Goal: Task Accomplishment & Management: Manage account settings

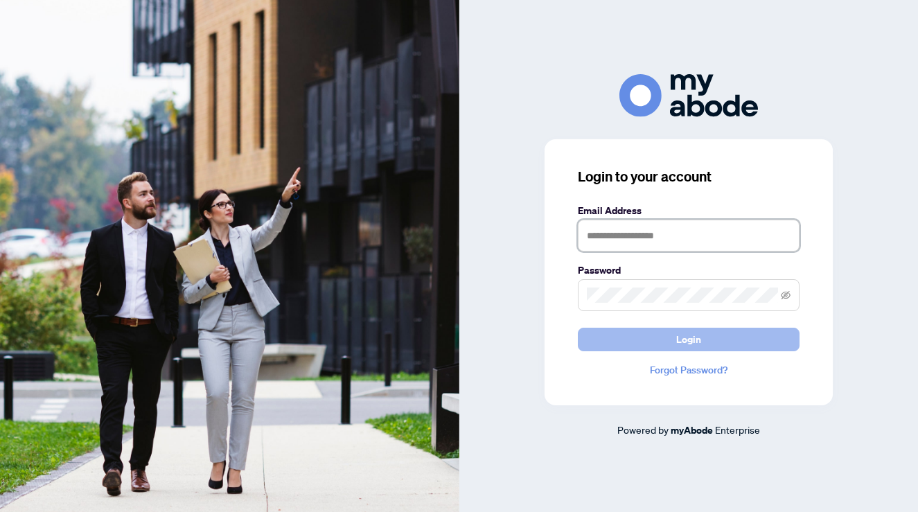
type input "**********"
click at [662, 343] on button "Login" at bounding box center [689, 340] width 222 height 24
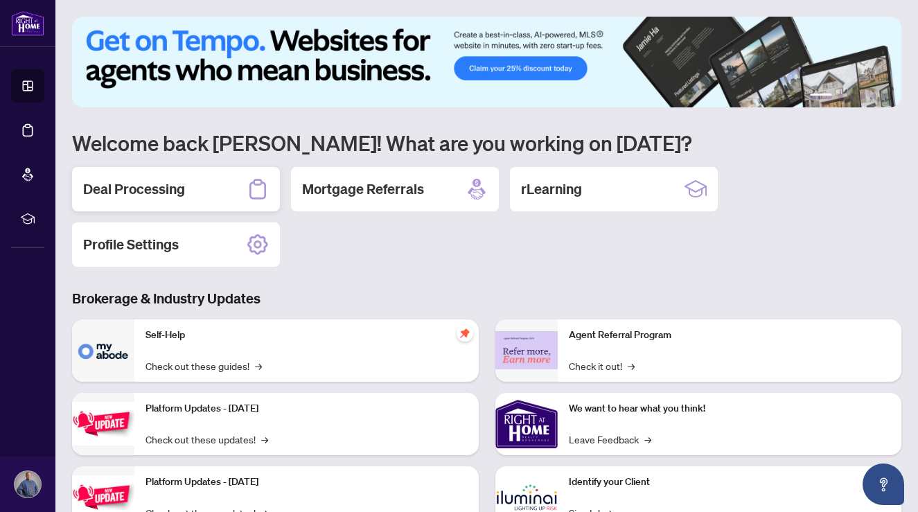
click at [195, 202] on div "Deal Processing" at bounding box center [176, 189] width 208 height 44
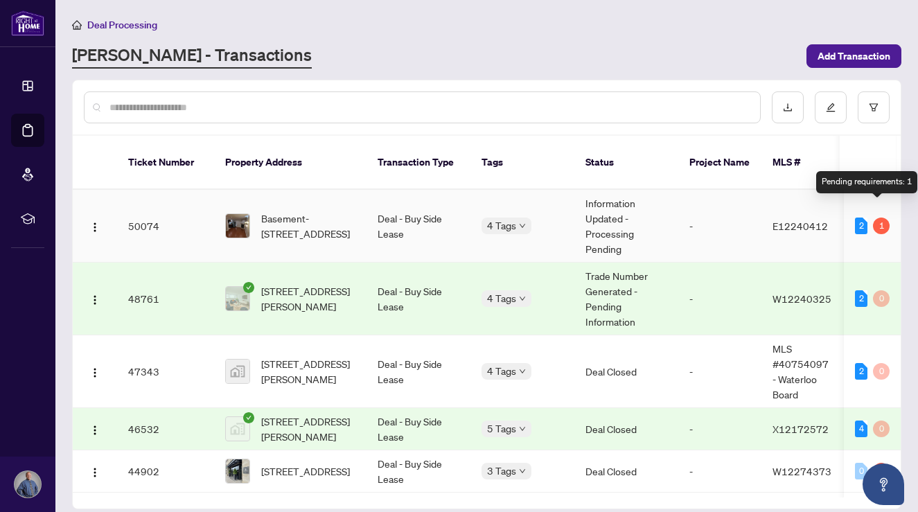
click at [878, 218] on div "1" at bounding box center [881, 226] width 17 height 17
click at [157, 210] on td "50074" at bounding box center [165, 226] width 97 height 73
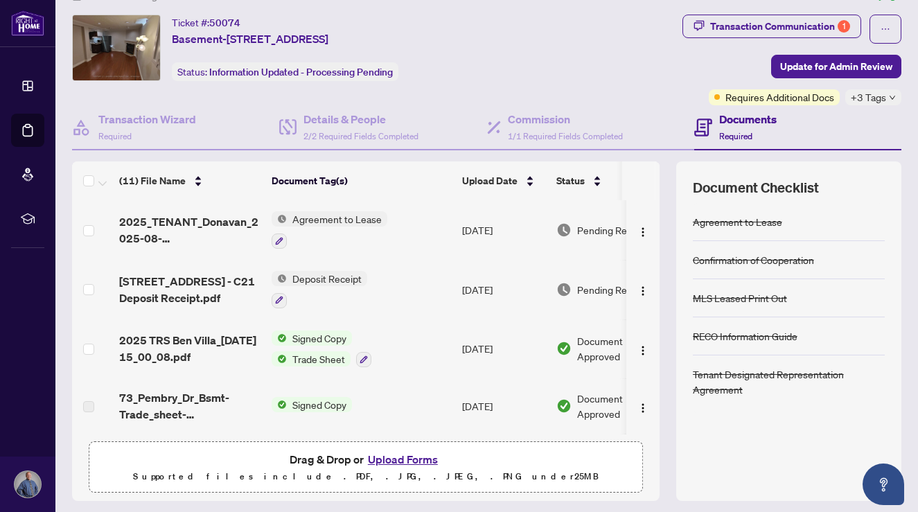
scroll to position [30, 0]
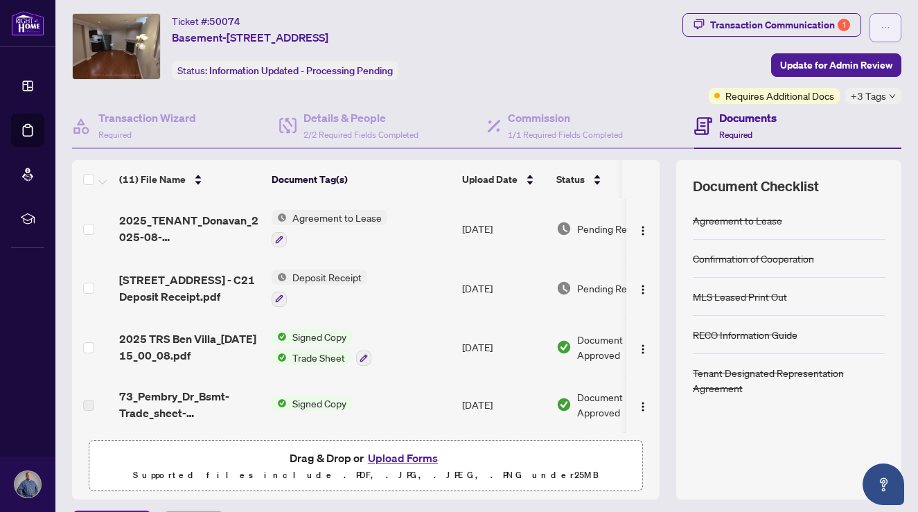
click at [896, 19] on button "button" at bounding box center [885, 27] width 32 height 29
click at [770, 24] on div "Transaction Communication 1" at bounding box center [780, 25] width 140 height 22
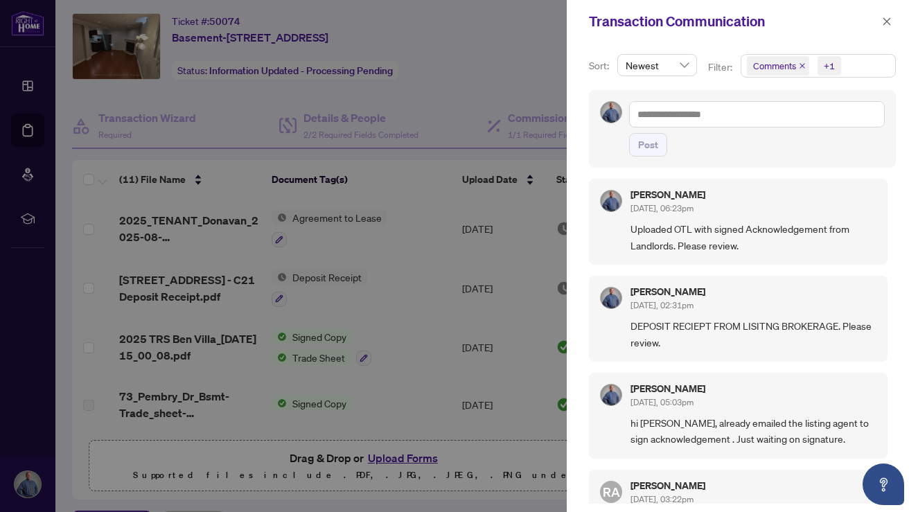
scroll to position [2, 0]
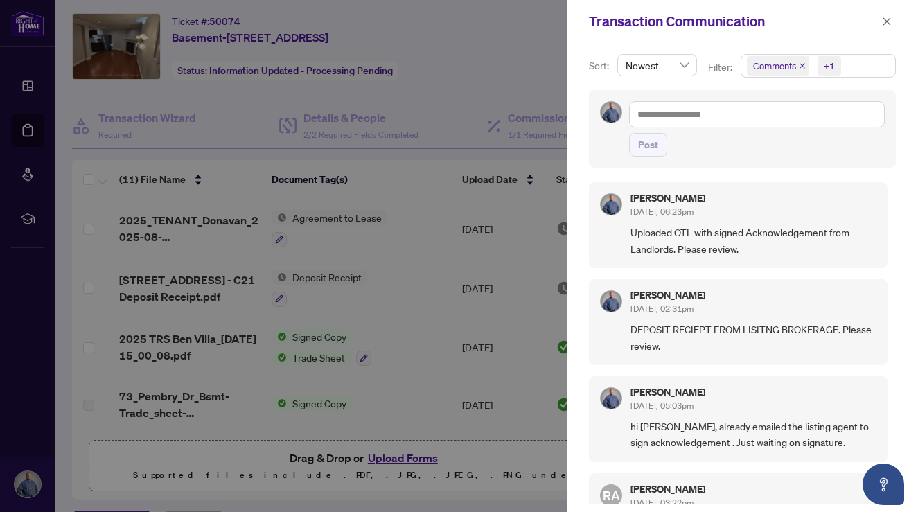
click at [515, 37] on div at bounding box center [459, 256] width 918 height 512
click at [889, 21] on icon "close" at bounding box center [887, 22] width 10 height 10
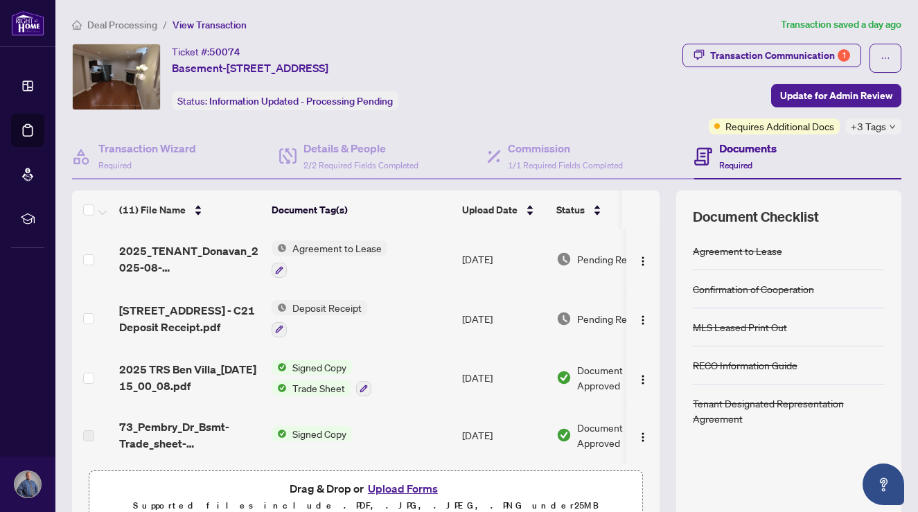
scroll to position [1, 0]
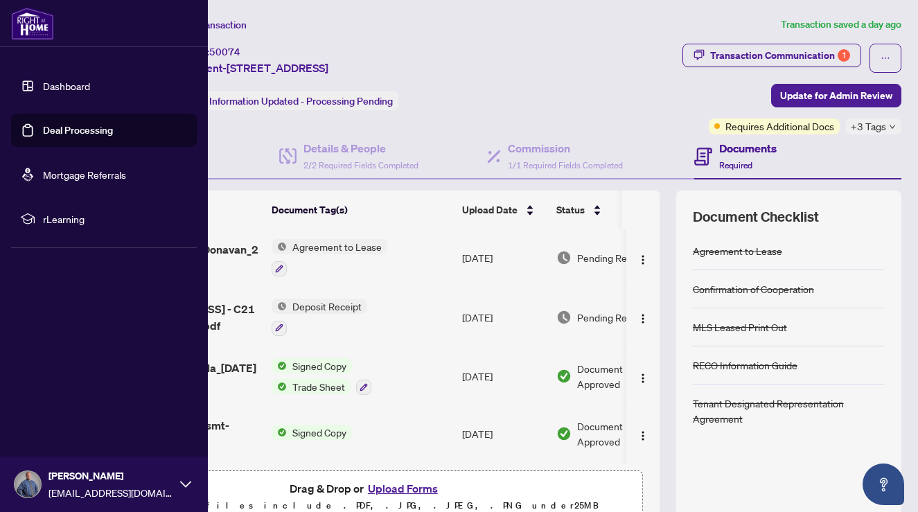
click at [43, 91] on link "Dashboard" at bounding box center [66, 86] width 47 height 12
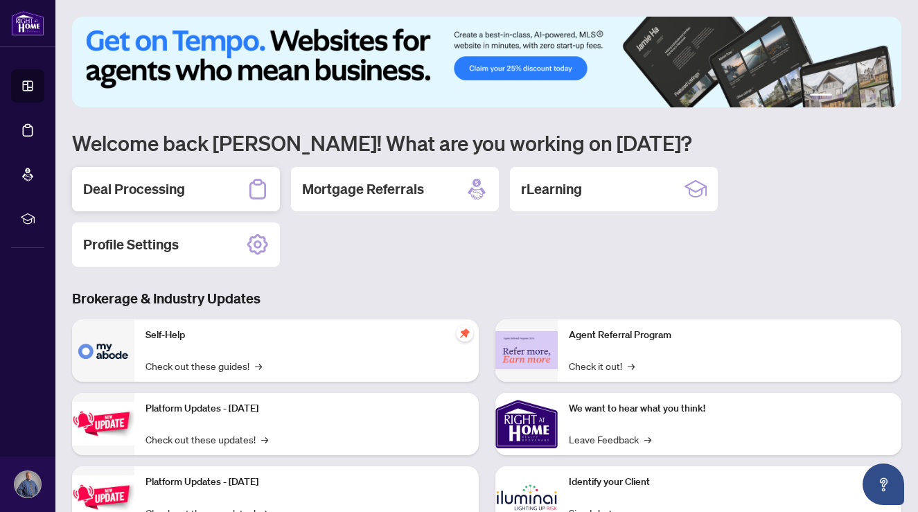
click at [178, 185] on h2 "Deal Processing" at bounding box center [134, 188] width 102 height 19
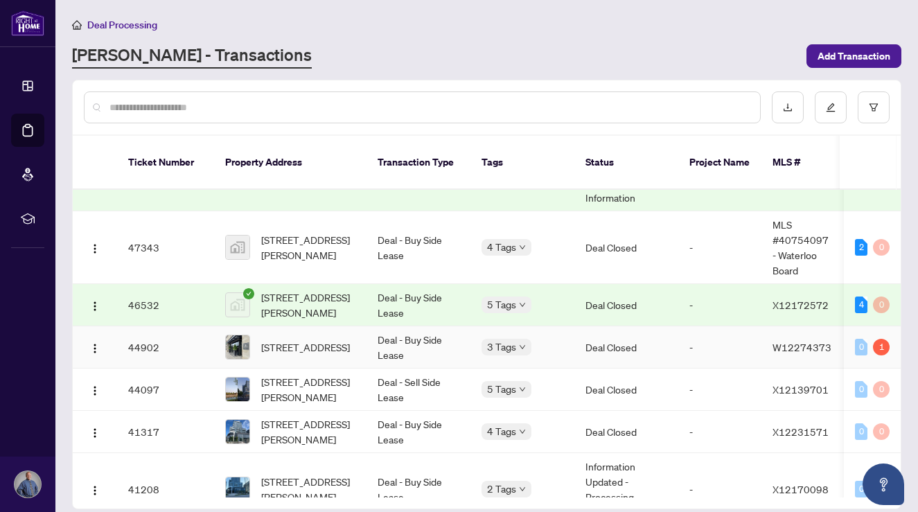
scroll to position [148, 0]
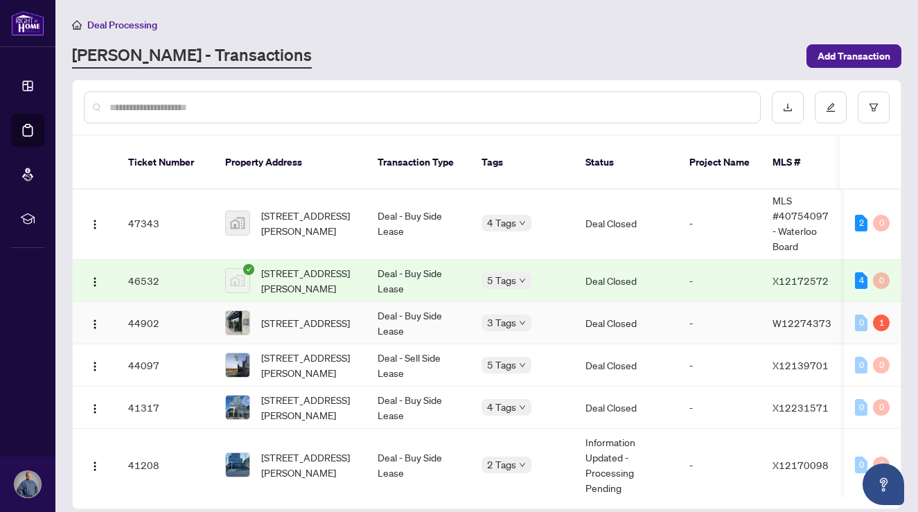
click at [154, 305] on td "44902" at bounding box center [165, 323] width 97 height 42
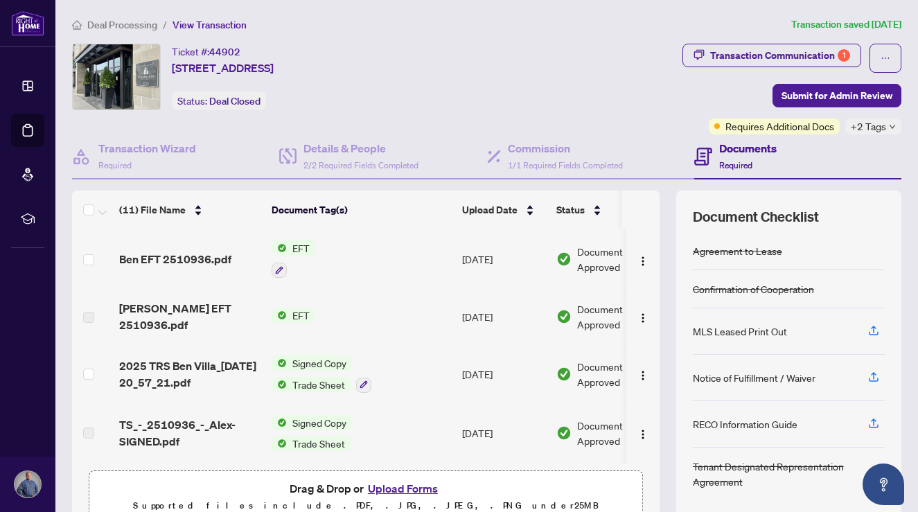
click at [791, 41] on div "Deal Processing / View Transaction Transaction saved [DATE] Ticket #: 44902 707…" at bounding box center [487, 291] width 840 height 548
click at [781, 54] on div "Transaction Communication 1" at bounding box center [780, 55] width 140 height 22
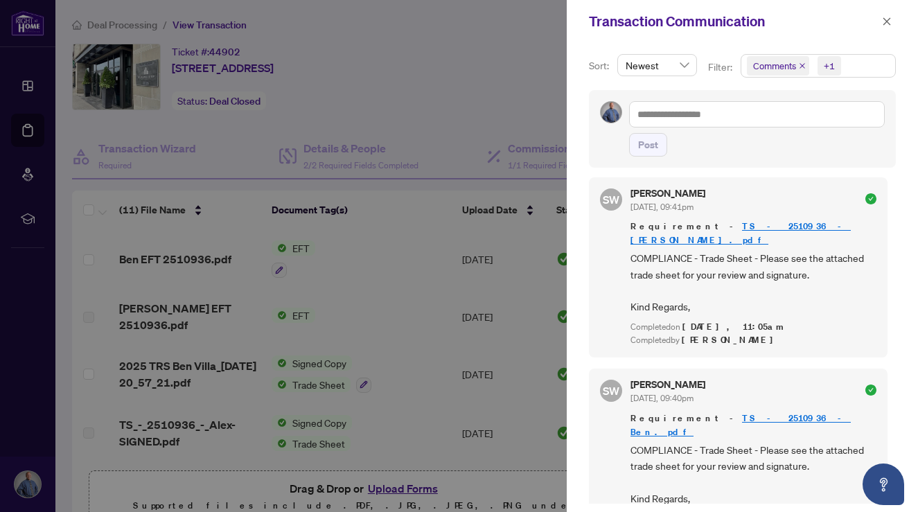
scroll to position [299, 0]
click at [461, 152] on div at bounding box center [459, 256] width 918 height 512
click at [887, 24] on icon "close" at bounding box center [887, 22] width 10 height 10
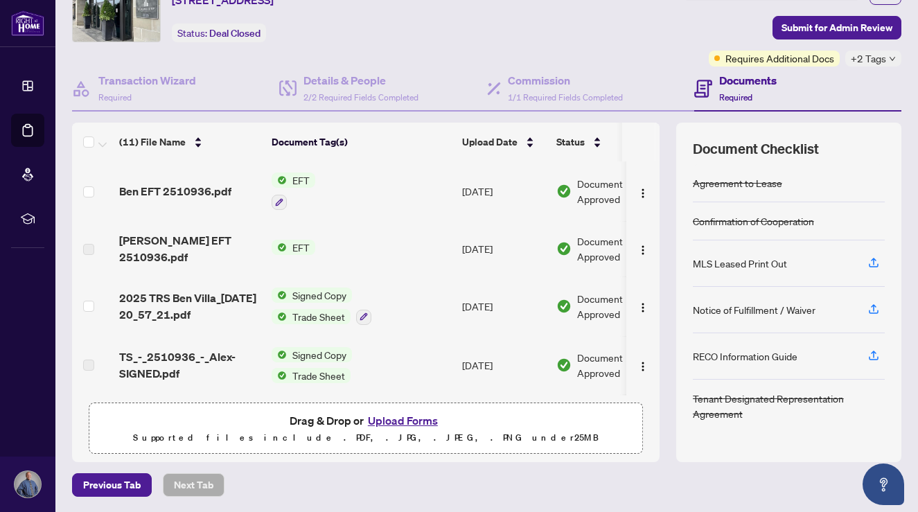
scroll to position [0, 0]
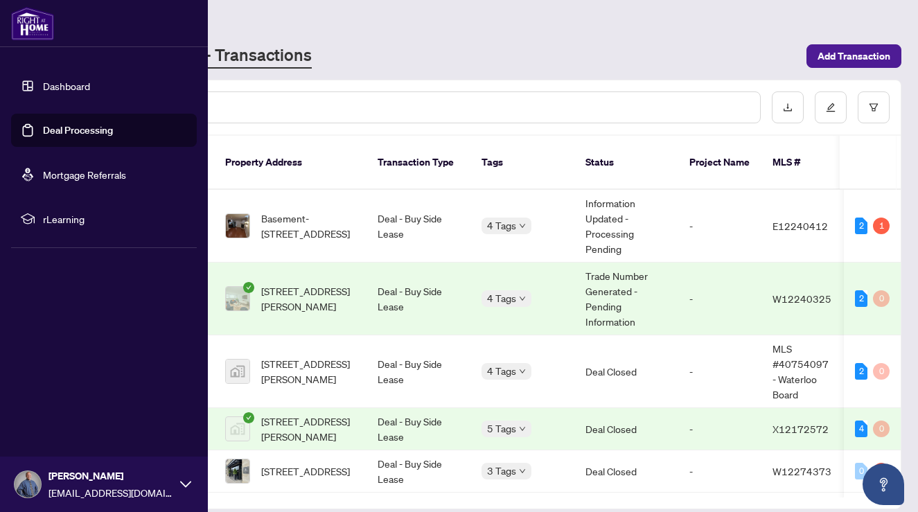
click at [43, 88] on link "Dashboard" at bounding box center [66, 86] width 47 height 12
